Goal: Check status

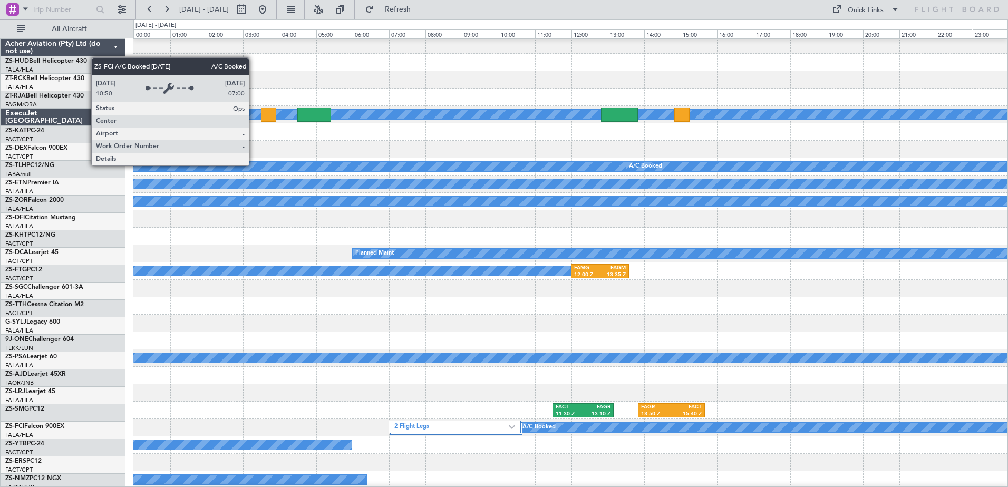
scroll to position [264, 0]
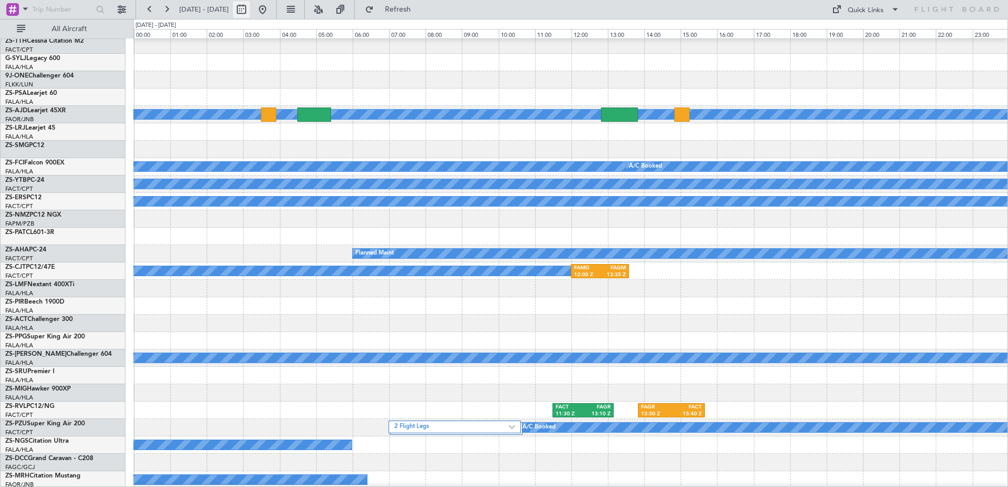
click at [250, 9] on button at bounding box center [241, 9] width 17 height 17
select select "9"
select select "2025"
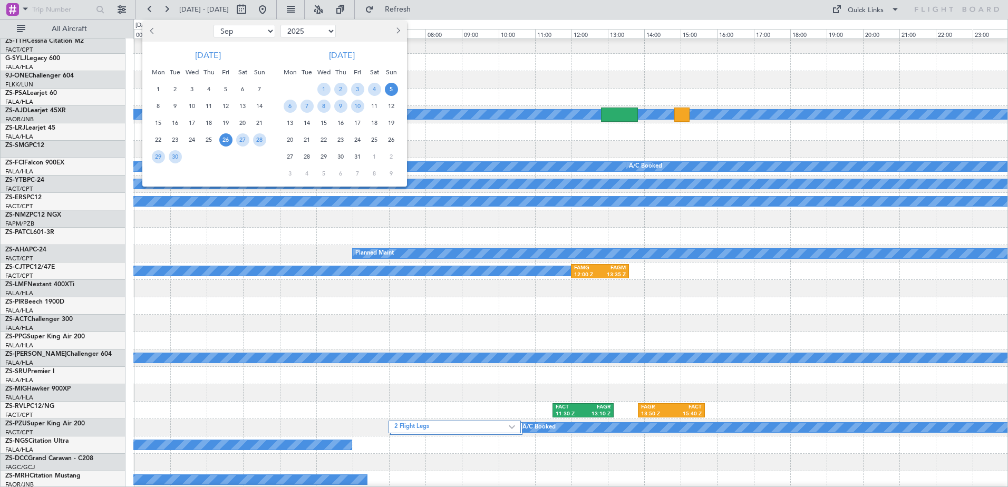
click at [390, 91] on span "5" at bounding box center [391, 89] width 13 height 13
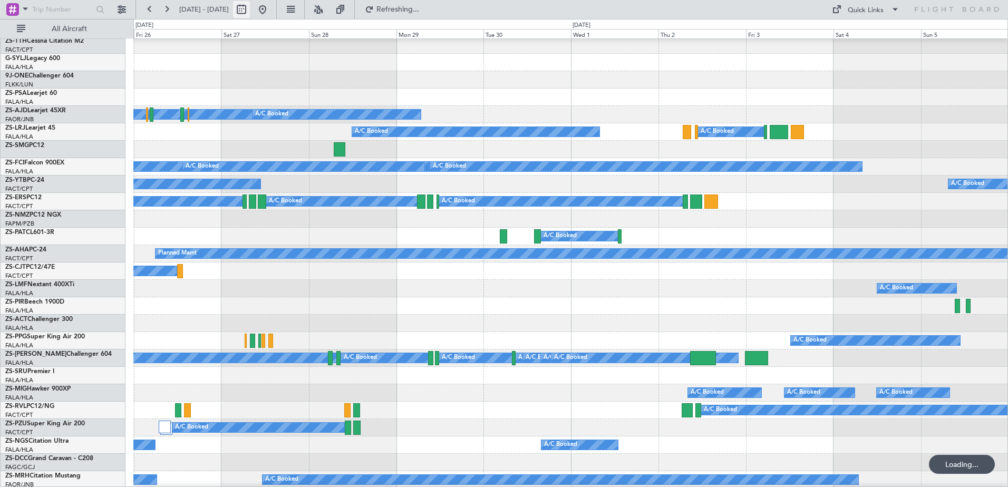
click at [250, 11] on button at bounding box center [241, 9] width 17 height 17
select select "9"
select select "2025"
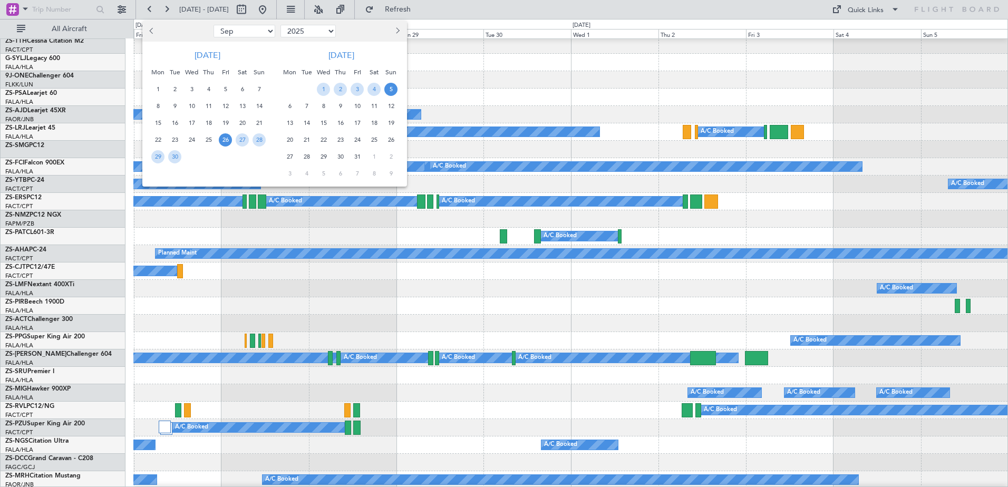
click at [392, 91] on span "5" at bounding box center [390, 89] width 13 height 13
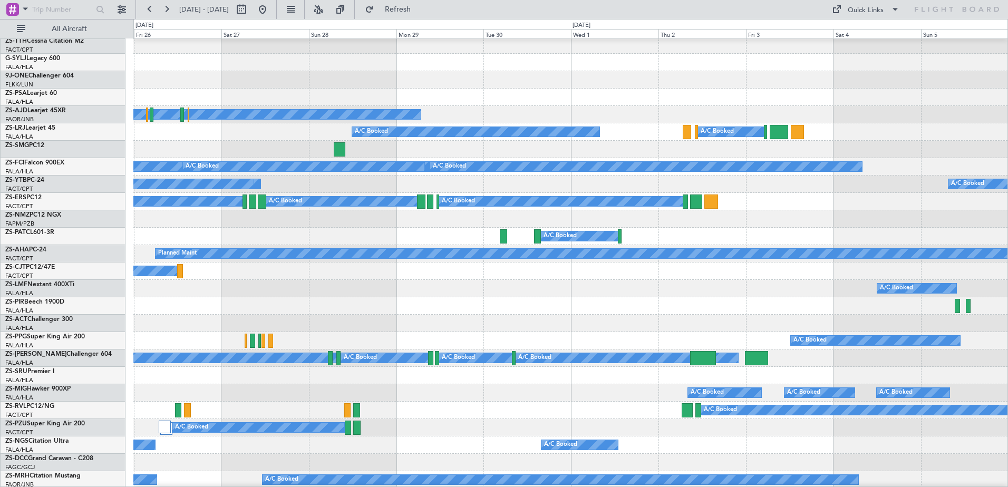
select select "10"
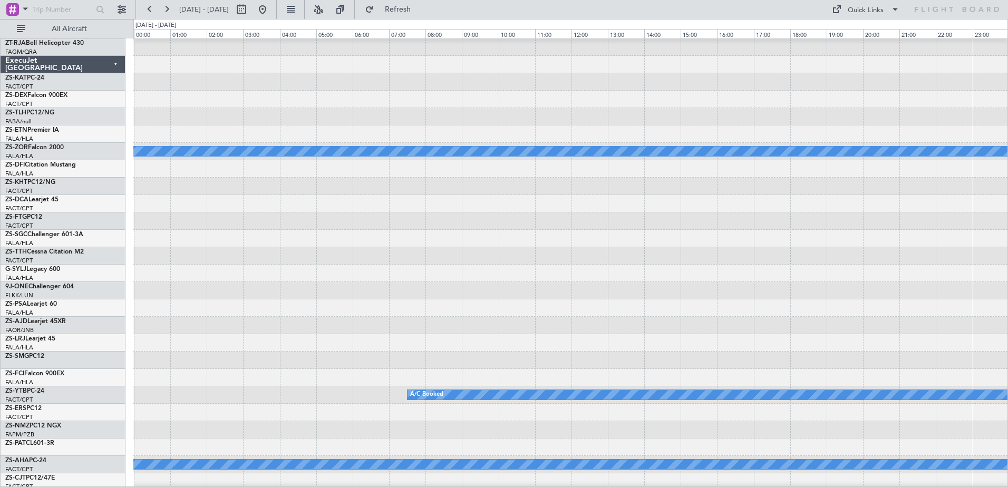
scroll to position [105, 0]
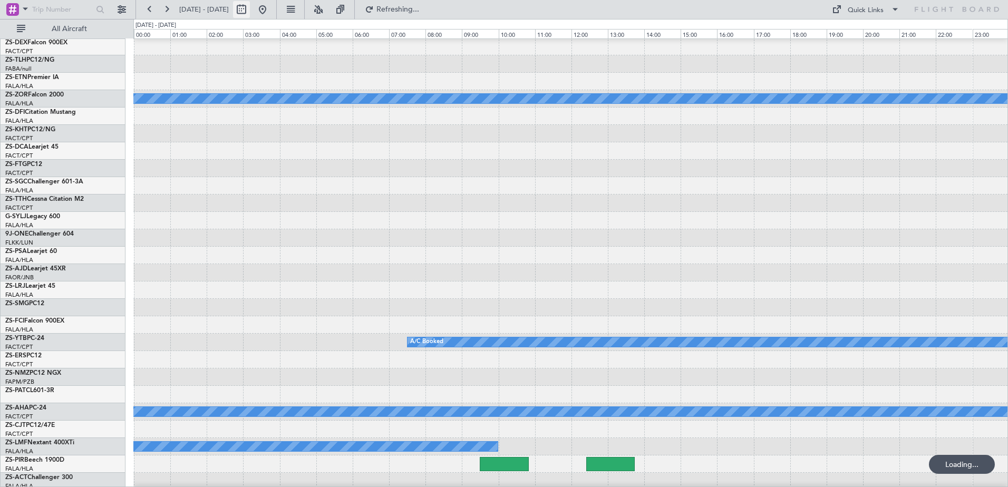
click at [250, 9] on button at bounding box center [241, 9] width 17 height 17
select select "10"
select select "2025"
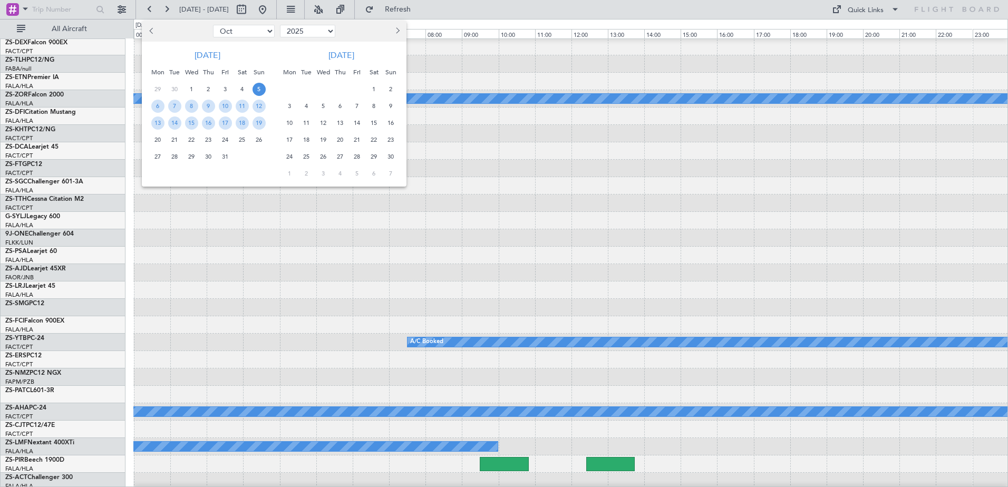
click at [243, 142] on span "25" at bounding box center [242, 139] width 13 height 13
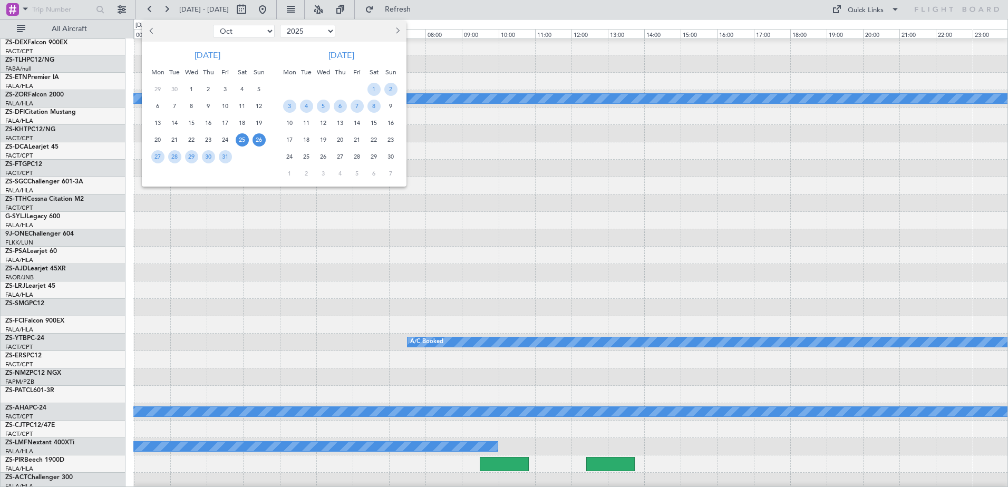
click at [259, 145] on span "26" at bounding box center [259, 139] width 13 height 13
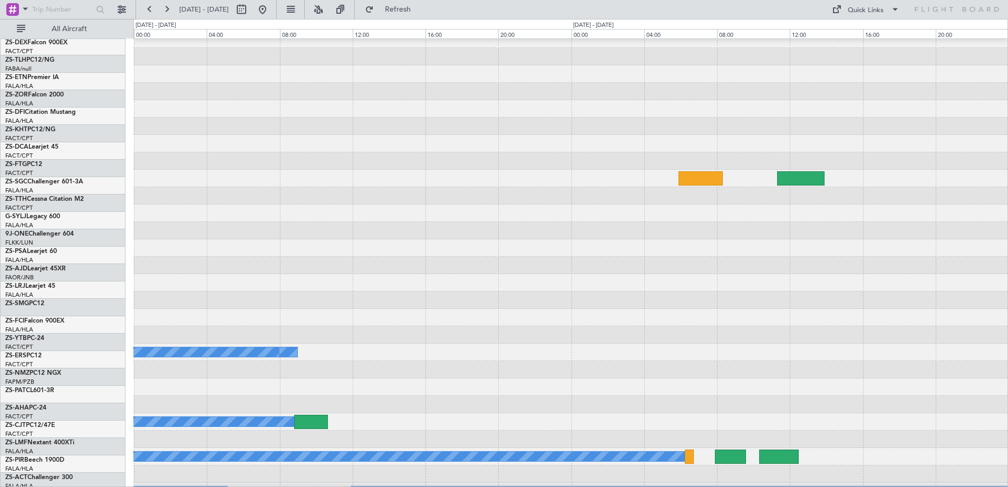
scroll to position [0, 0]
